Goal: Communication & Community: Participate in discussion

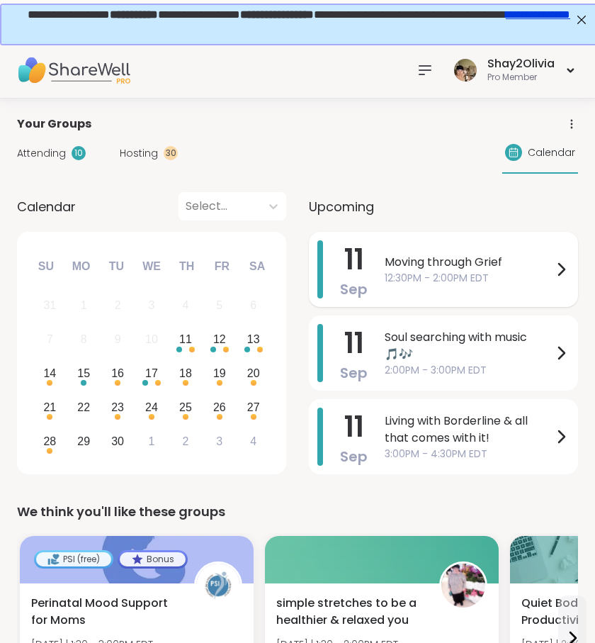
click at [466, 266] on span "Moving through Grief" at bounding box center [469, 262] width 168 height 17
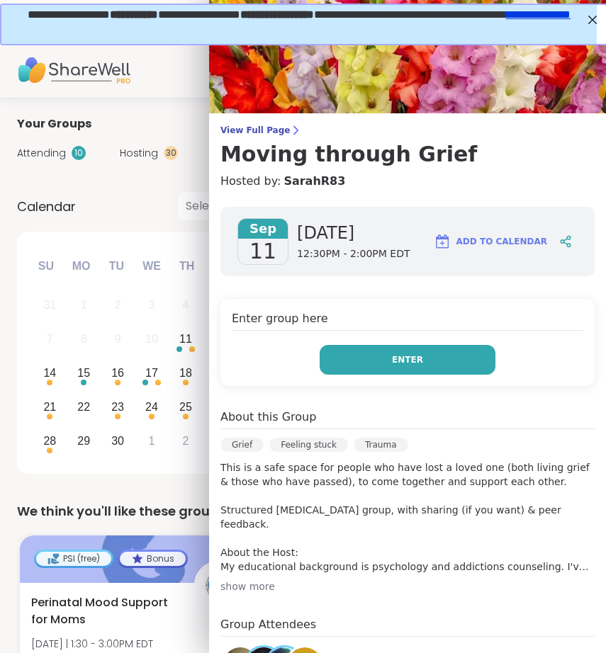
click at [402, 365] on span "Enter" at bounding box center [407, 360] width 31 height 13
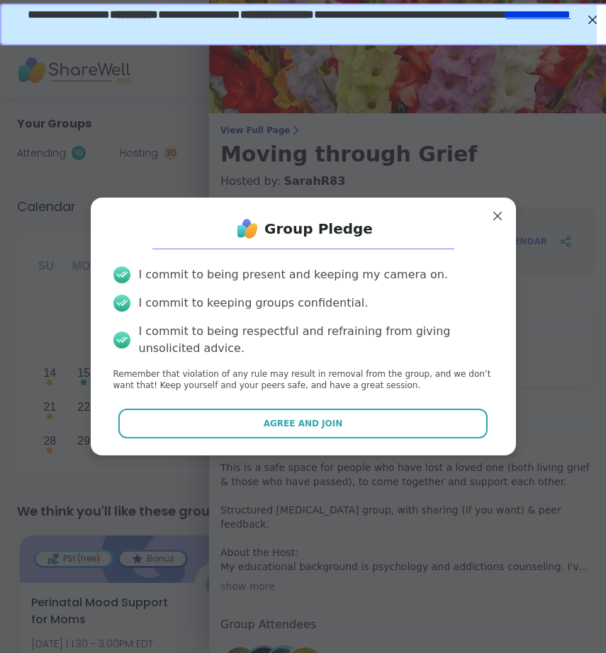
click at [386, 426] on button "Agree and Join" at bounding box center [302, 424] width 369 height 30
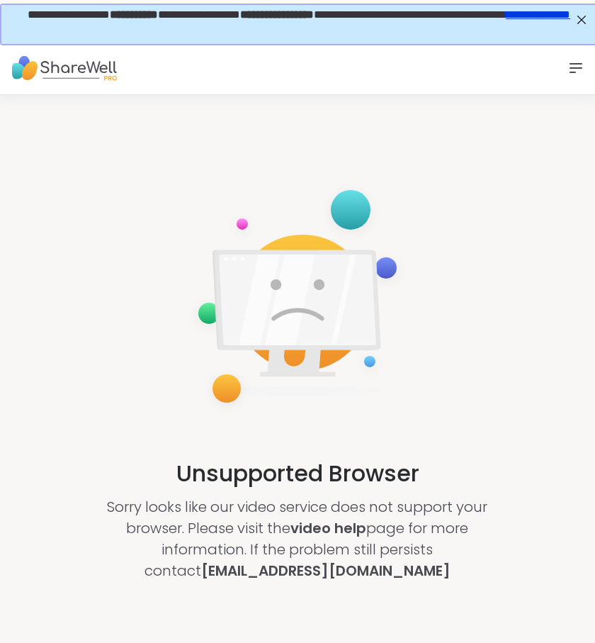
click at [572, 71] on icon at bounding box center [576, 68] width 17 height 17
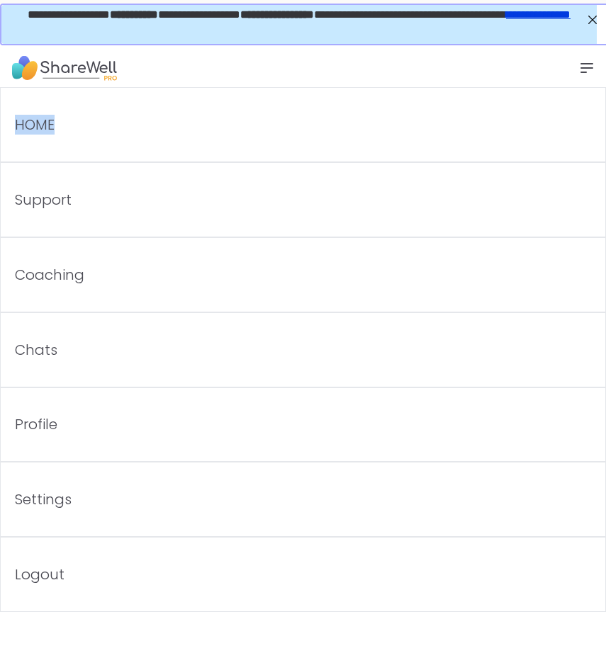
click at [578, 71] on icon at bounding box center [586, 68] width 17 height 17
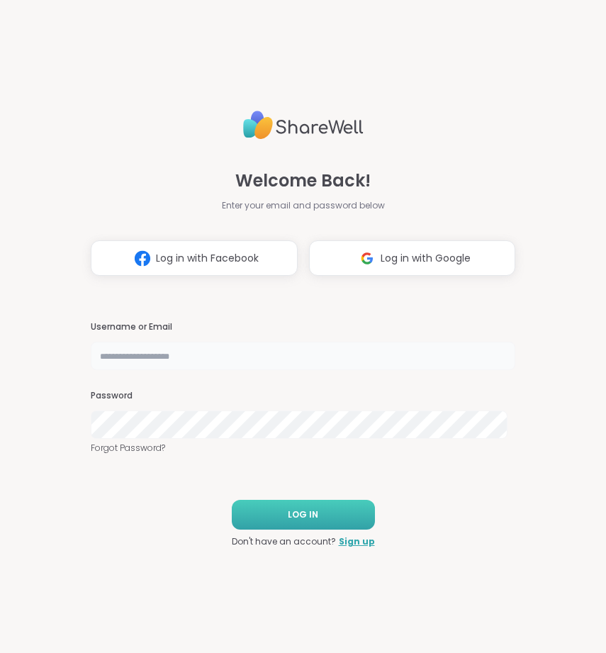
type input "**********"
click at [294, 515] on span "LOG IN" at bounding box center [303, 514] width 30 height 13
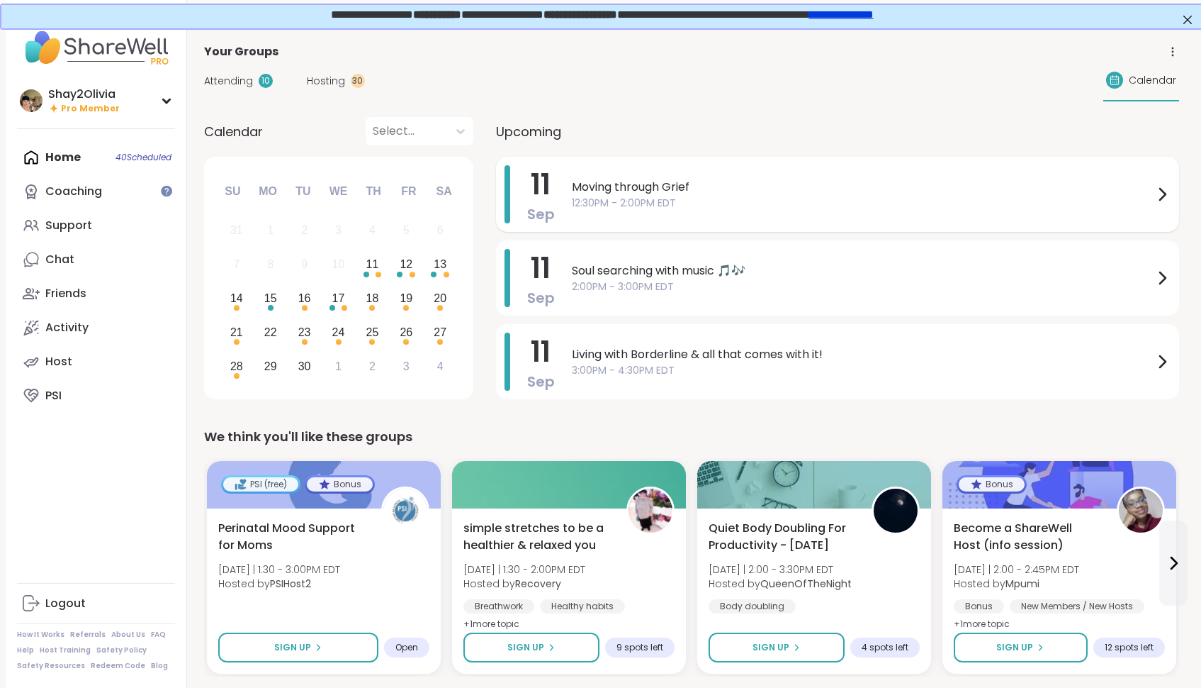
click at [605, 203] on span "12:30PM - 2:00PM EDT" at bounding box center [863, 203] width 582 height 15
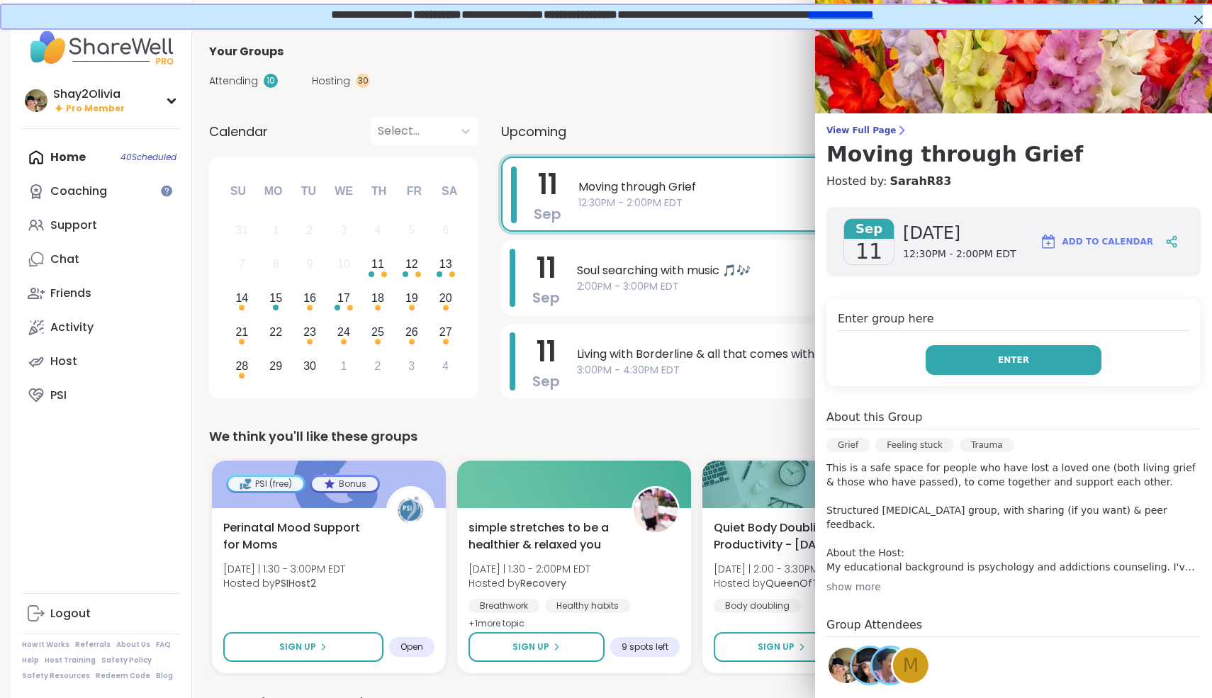
click at [605, 357] on button "Enter" at bounding box center [1014, 360] width 176 height 30
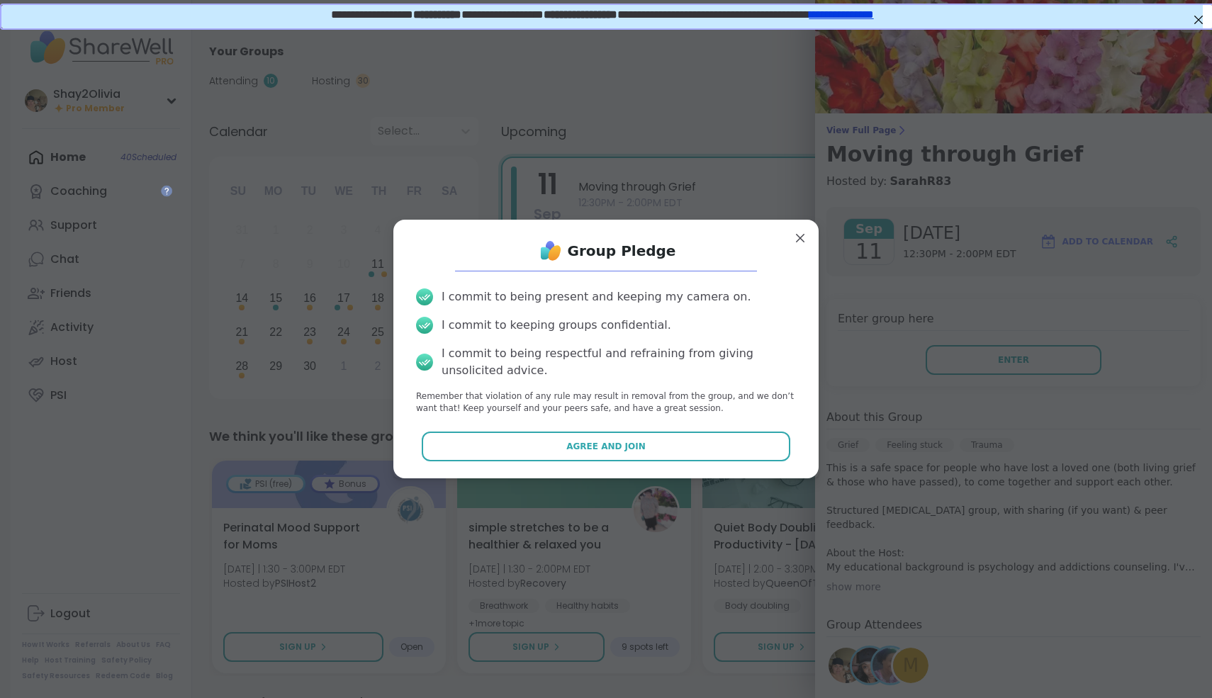
click at [605, 427] on div "Group Pledge I commit to being present and keeping my camera on. I commit to ke…" at bounding box center [606, 348] width 403 height 235
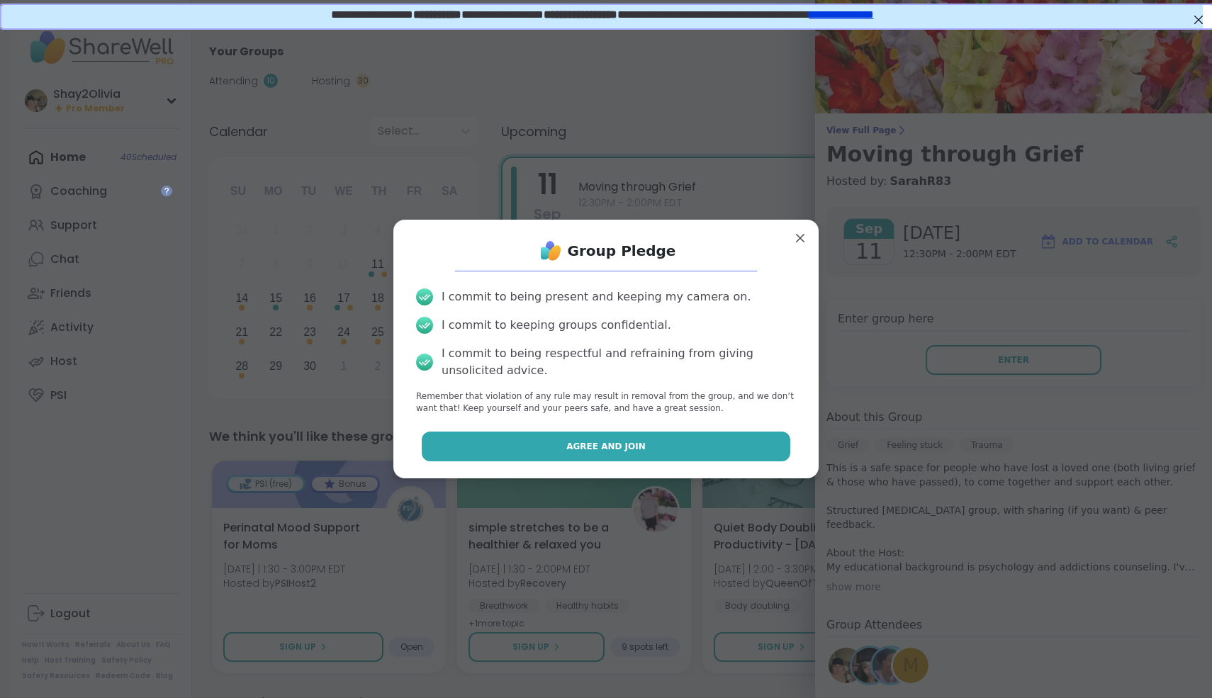
click at [605, 451] on button "Agree and Join" at bounding box center [606, 447] width 369 height 30
